Goal: Task Accomplishment & Management: Use online tool/utility

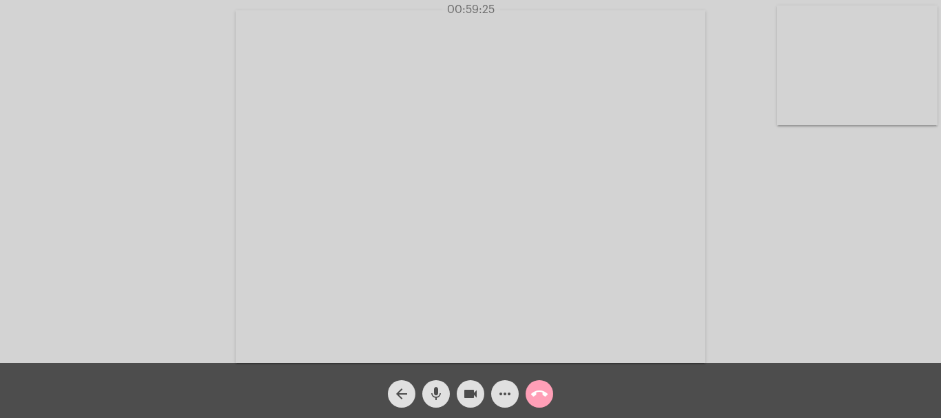
click at [545, 393] on mat-icon "call_end" at bounding box center [539, 394] width 17 height 17
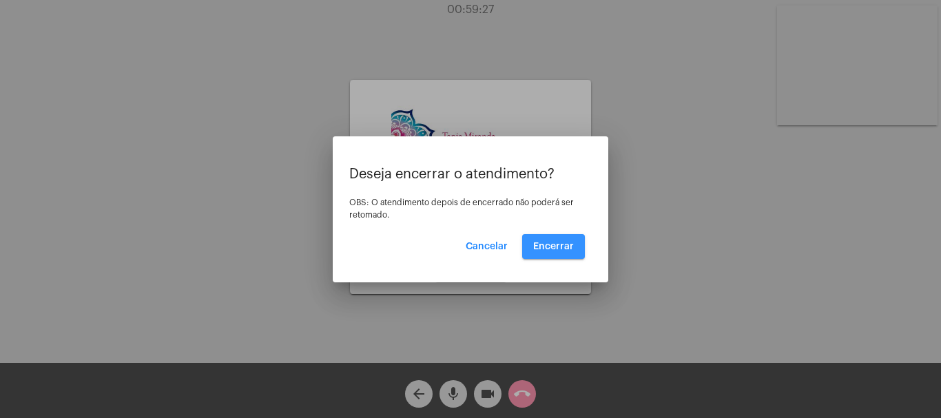
click at [560, 249] on span "Encerrar" at bounding box center [553, 247] width 41 height 10
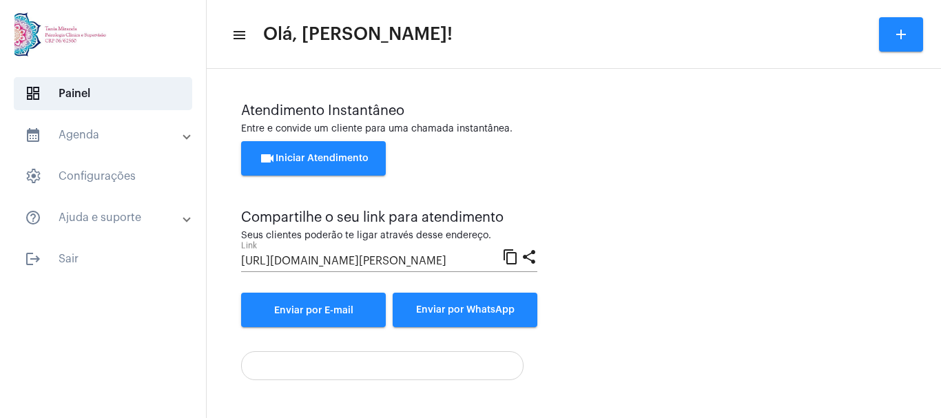
scroll to position [274, 0]
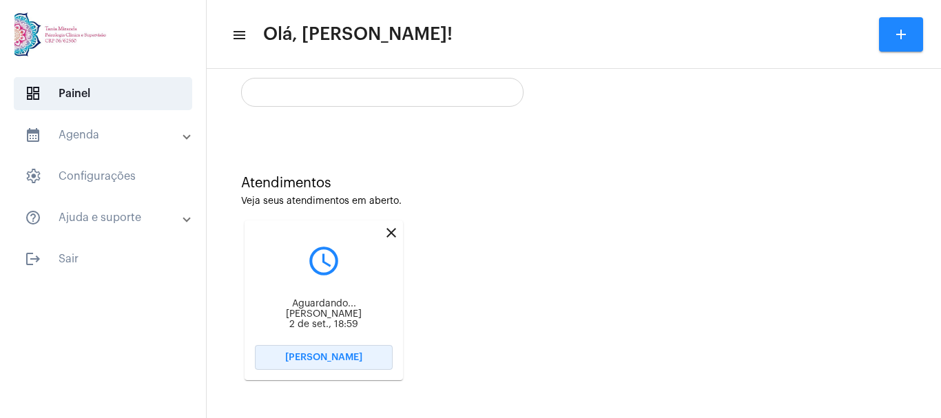
click at [328, 360] on span "Abrir Chamada" at bounding box center [323, 358] width 77 height 10
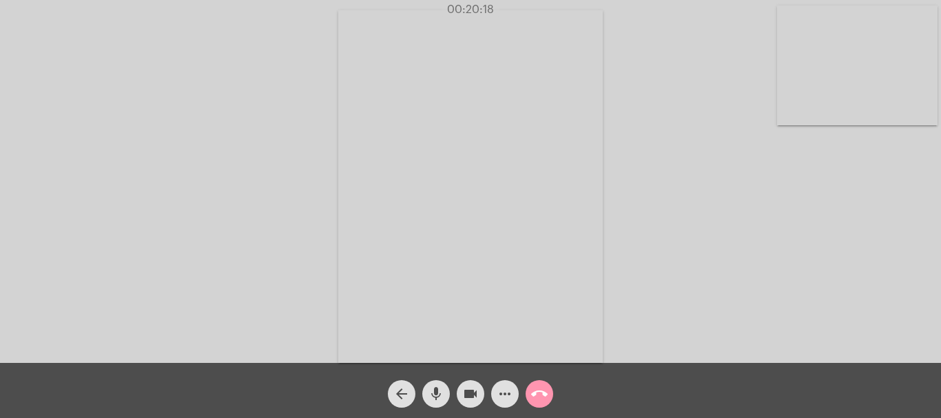
click at [511, 389] on mat-icon "more_horiz" at bounding box center [505, 394] width 17 height 17
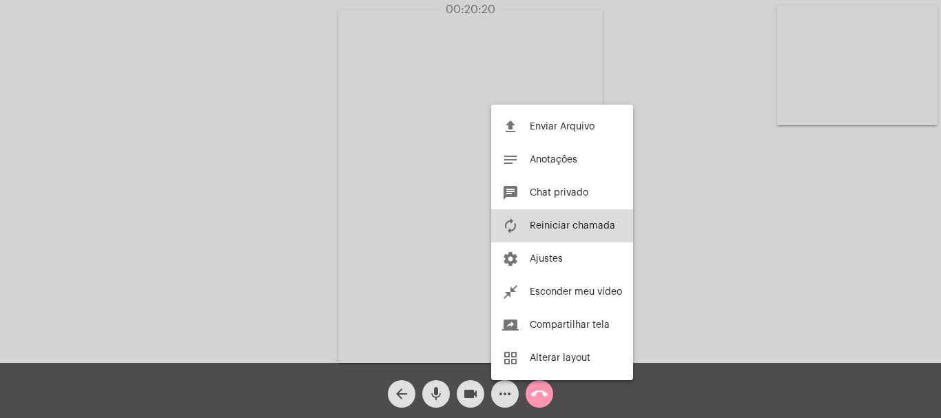
click at [584, 218] on button "autorenew Reiniciar chamada" at bounding box center [562, 225] width 142 height 33
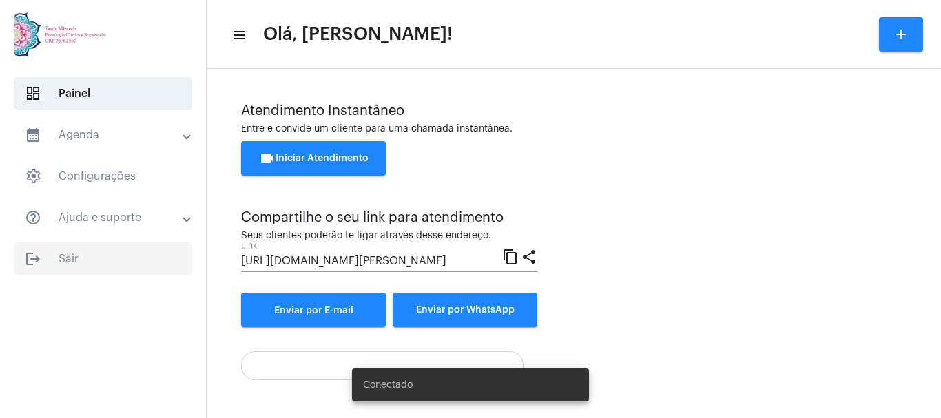
click at [65, 257] on span "logout Sair" at bounding box center [103, 259] width 178 height 33
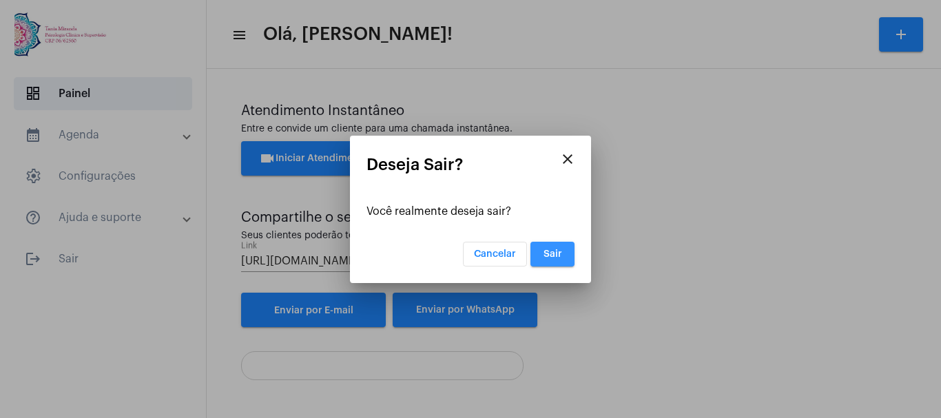
click at [546, 248] on button "Sair" at bounding box center [553, 254] width 44 height 25
